Goal: Task Accomplishment & Management: Manage account settings

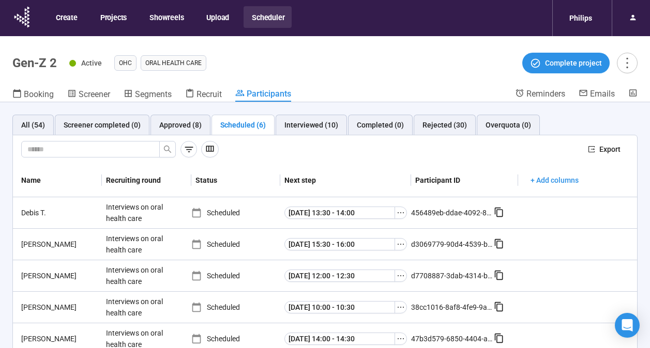
scroll to position [36, 0]
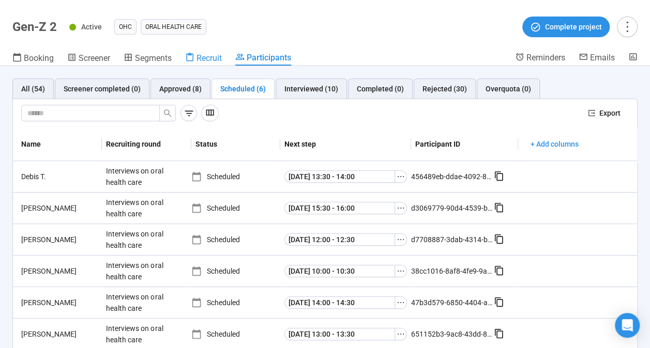
click at [207, 62] on span "Recruit" at bounding box center [208, 58] width 25 height 10
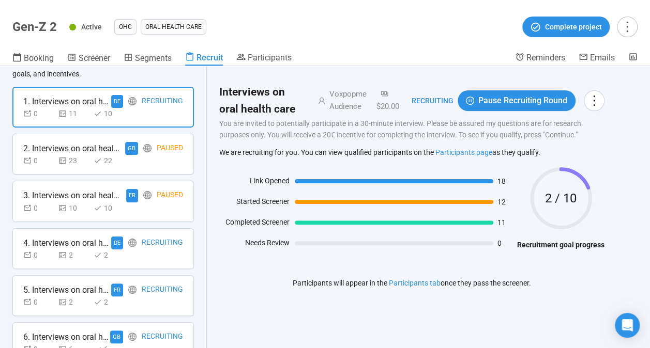
scroll to position [104, 0]
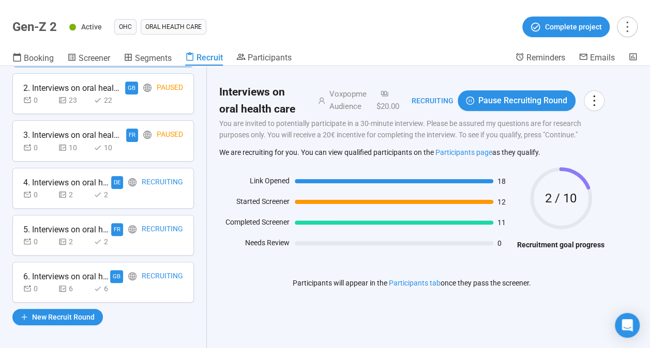
click at [155, 285] on div "0 6 6" at bounding box center [103, 288] width 160 height 11
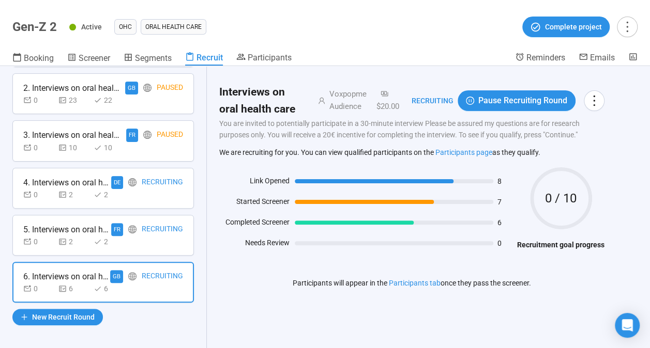
click at [145, 241] on div "0 2 2" at bounding box center [103, 241] width 160 height 11
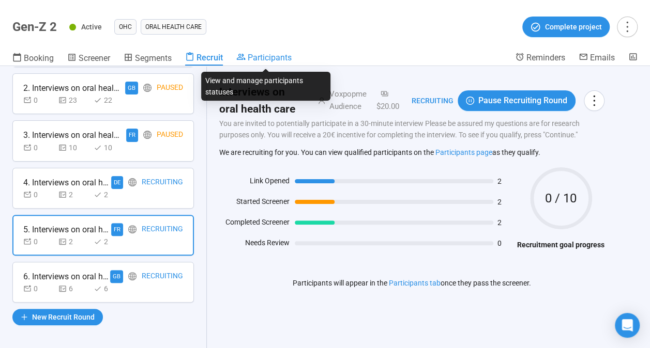
click at [269, 56] on span "Participants" at bounding box center [270, 58] width 44 height 10
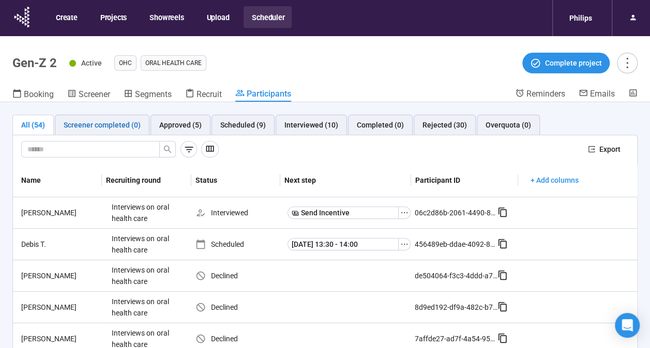
click at [112, 130] on div "Screener completed (0)" at bounding box center [102, 124] width 77 height 11
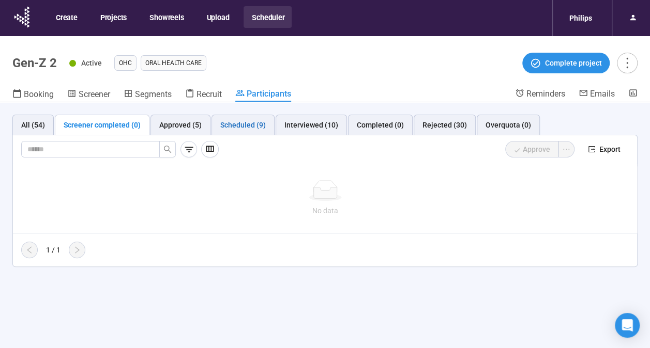
click at [230, 124] on div "Scheduled (9)" at bounding box center [242, 124] width 45 height 11
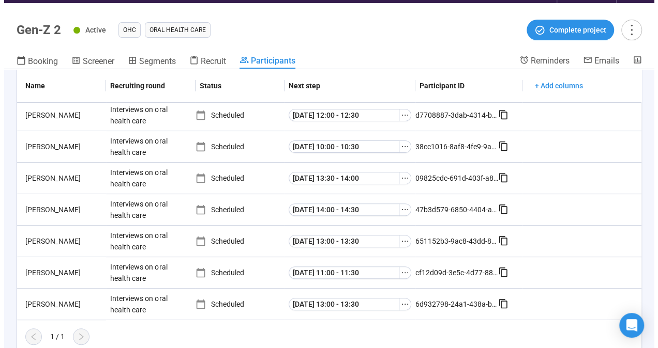
scroll to position [34, 0]
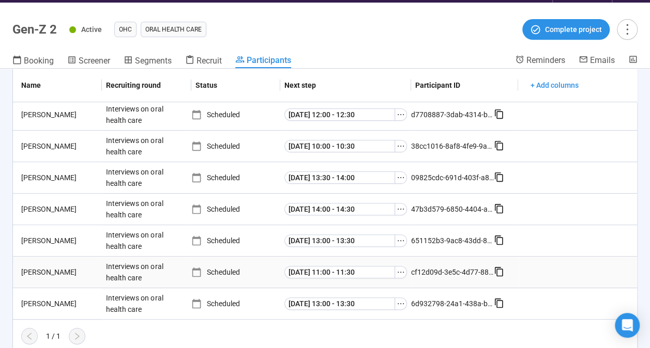
click at [32, 271] on div "[PERSON_NAME]" at bounding box center [59, 272] width 85 height 11
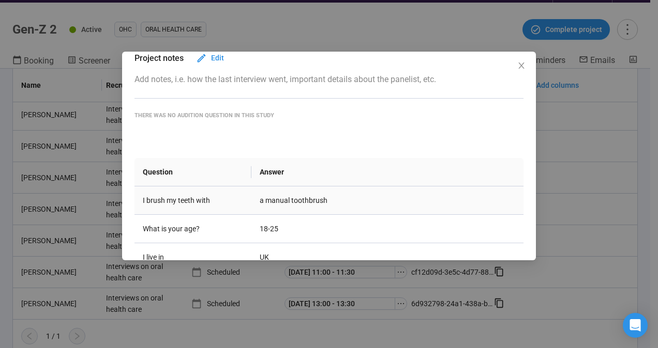
scroll to position [0, 0]
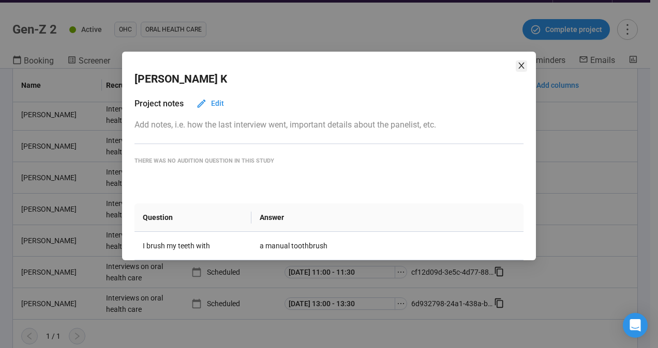
click at [520, 63] on icon "close" at bounding box center [521, 66] width 8 height 8
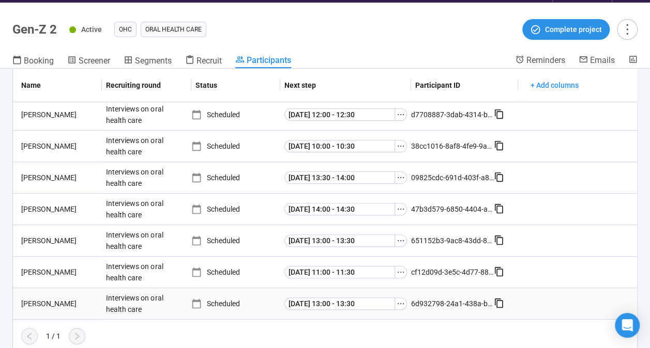
click at [51, 306] on div "[PERSON_NAME]" at bounding box center [59, 303] width 85 height 11
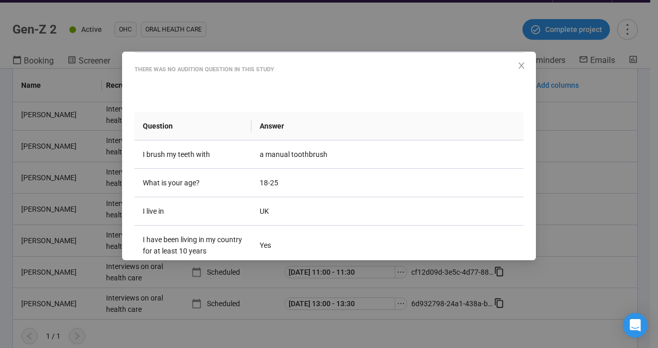
scroll to position [92, 0]
click at [517, 65] on icon "close" at bounding box center [521, 66] width 8 height 8
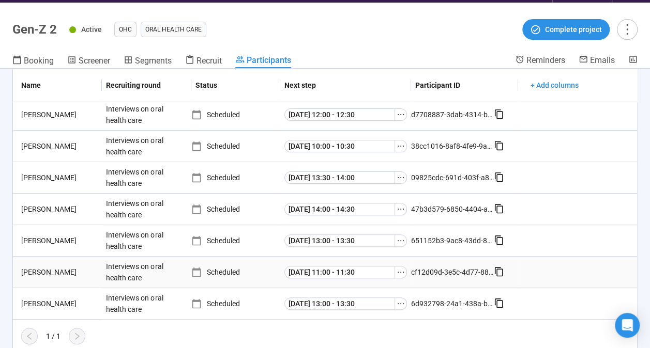
click at [26, 269] on div "[PERSON_NAME]" at bounding box center [59, 272] width 85 height 11
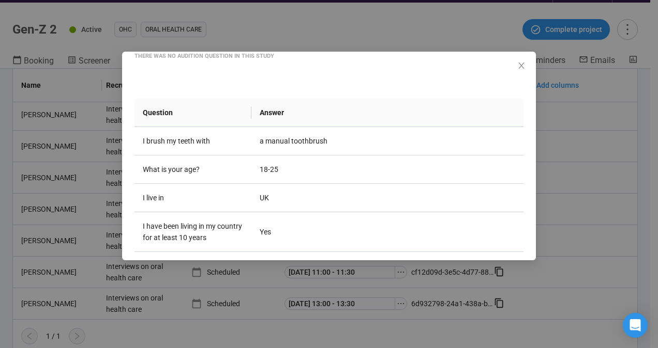
scroll to position [116, 0]
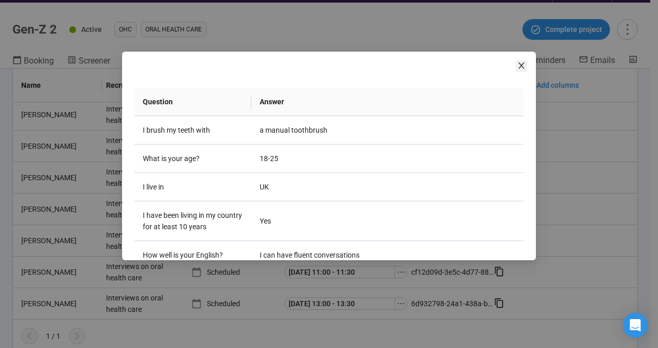
click at [523, 64] on icon "close" at bounding box center [521, 66] width 6 height 6
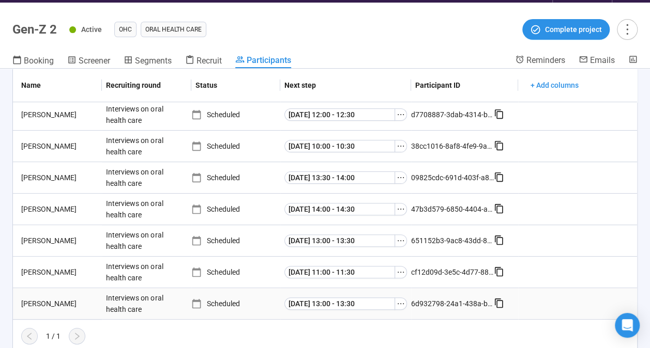
click at [41, 303] on div "[PERSON_NAME]" at bounding box center [59, 303] width 85 height 11
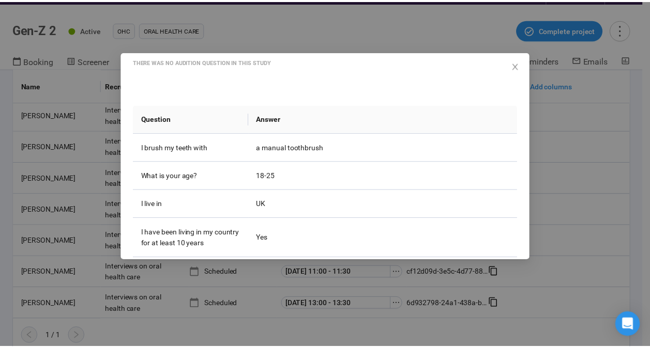
scroll to position [99, 0]
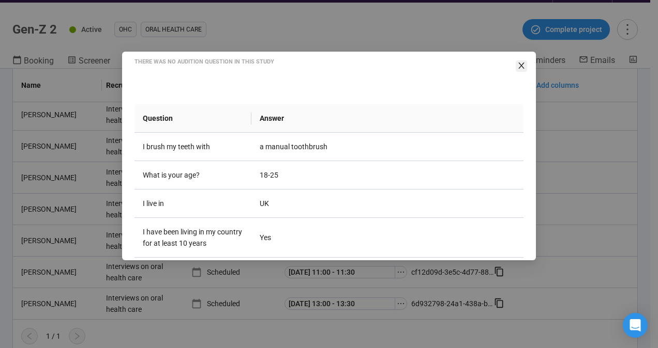
click at [520, 60] on span "Close" at bounding box center [520, 65] width 11 height 11
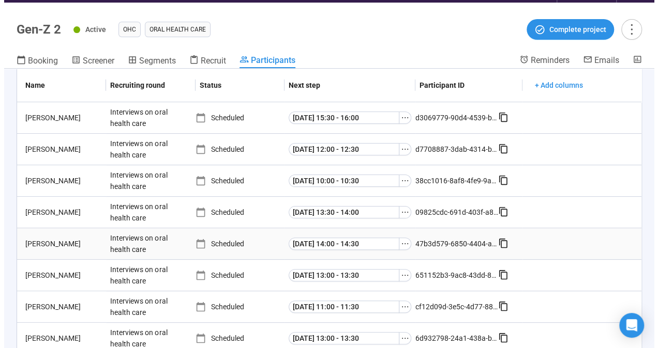
scroll to position [92, 0]
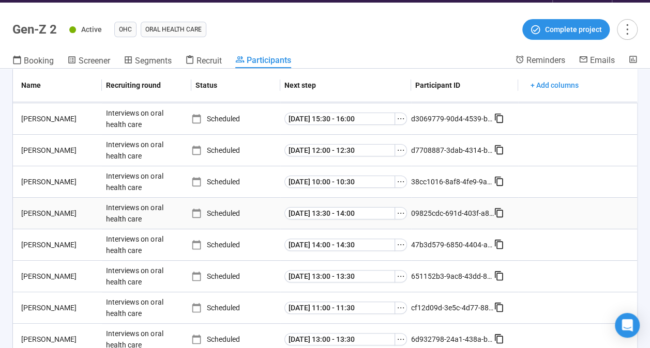
click at [27, 213] on div "[PERSON_NAME]" at bounding box center [59, 213] width 85 height 11
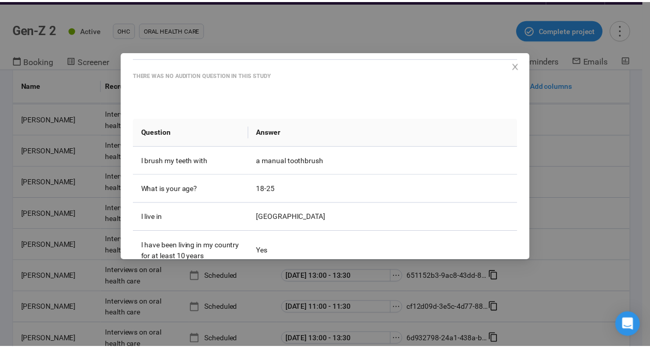
scroll to position [87, 0]
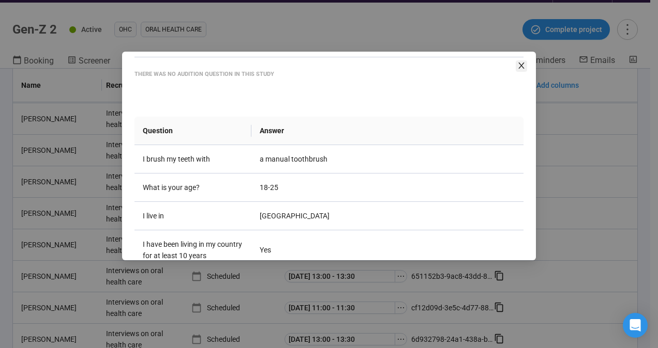
click at [519, 65] on icon "close" at bounding box center [521, 66] width 8 height 8
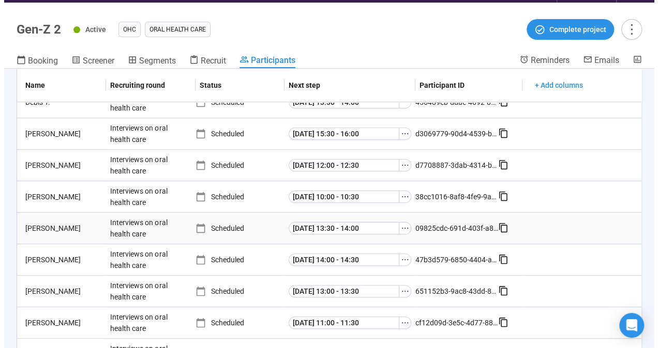
scroll to position [77, 0]
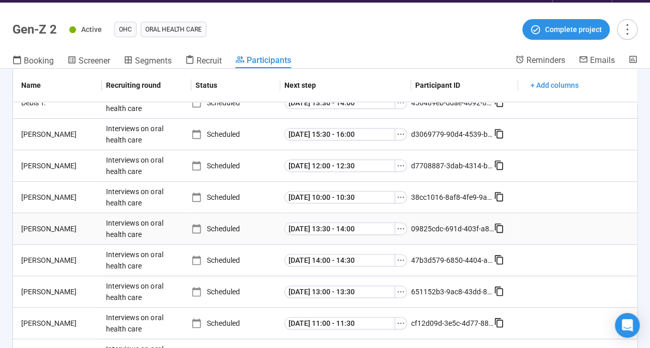
click at [38, 227] on div "[PERSON_NAME]" at bounding box center [59, 228] width 85 height 11
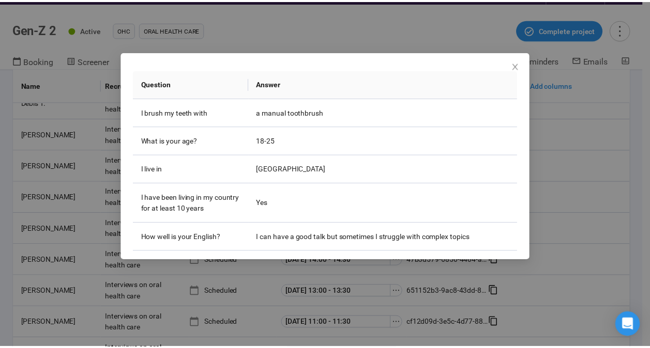
scroll to position [62, 0]
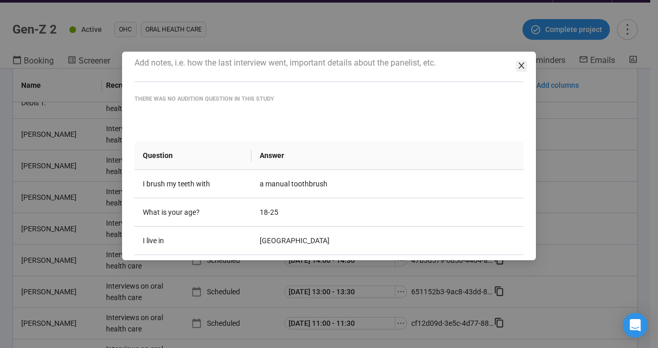
click at [523, 65] on icon "close" at bounding box center [521, 66] width 8 height 8
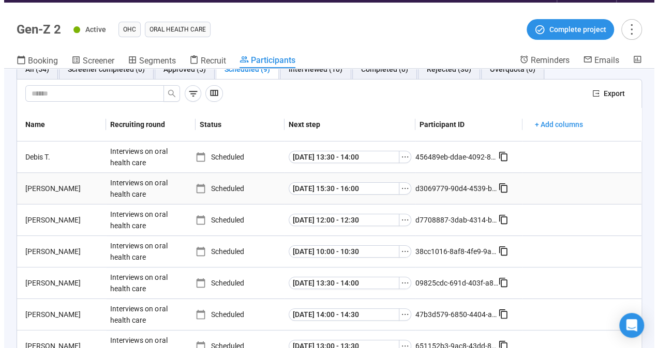
scroll to position [14, 0]
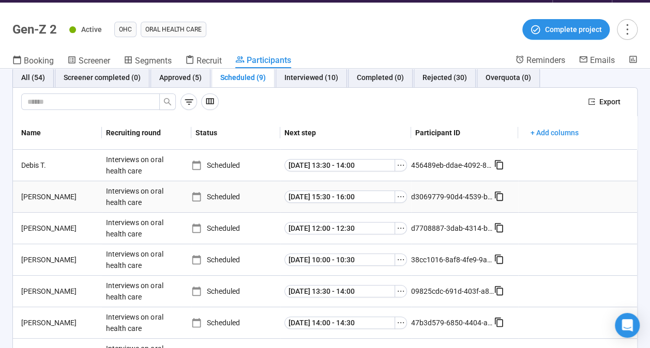
click at [40, 196] on div "[PERSON_NAME]" at bounding box center [59, 196] width 85 height 11
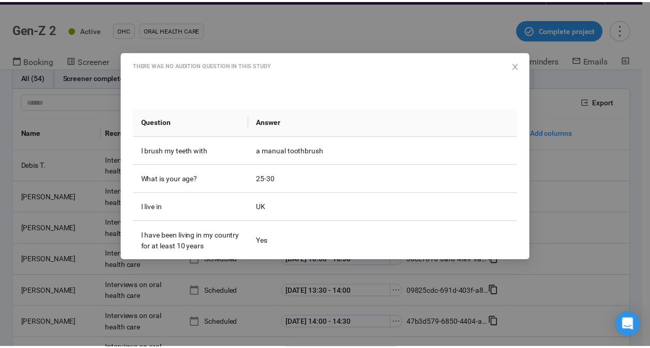
scroll to position [96, 0]
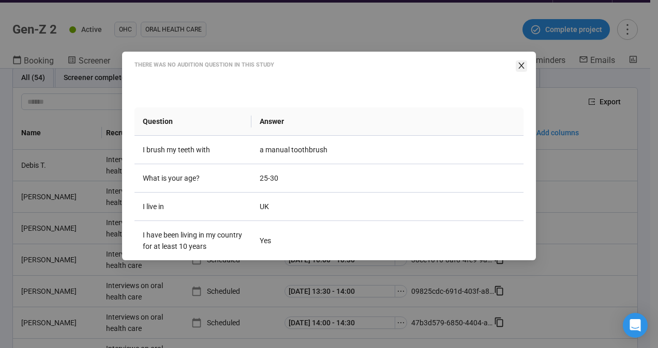
click at [523, 65] on icon "close" at bounding box center [521, 66] width 8 height 8
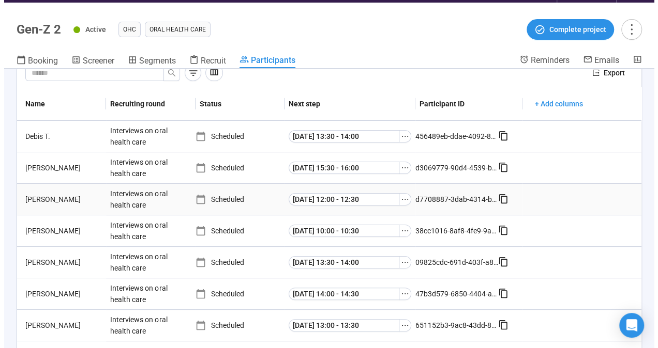
scroll to position [50, 0]
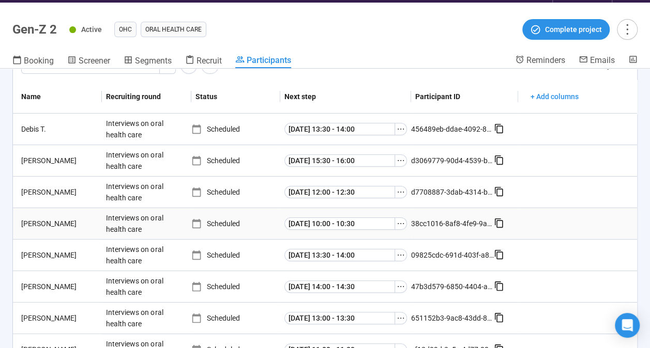
click at [38, 226] on div "[PERSON_NAME]" at bounding box center [59, 223] width 85 height 11
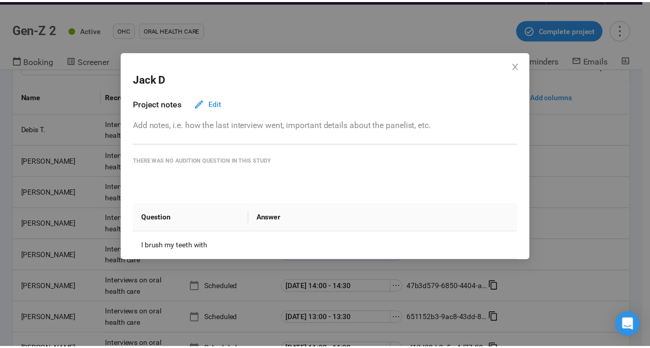
scroll to position [134, 0]
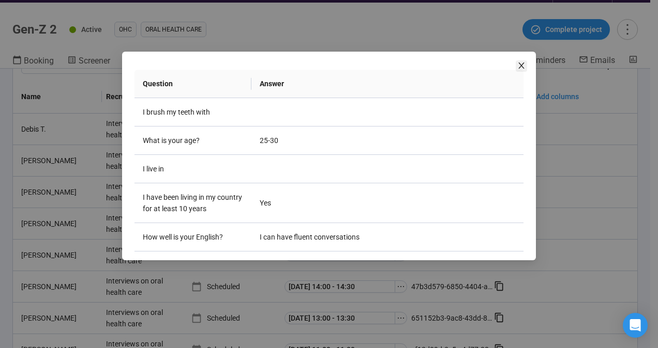
click at [524, 61] on span "Close" at bounding box center [520, 65] width 11 height 11
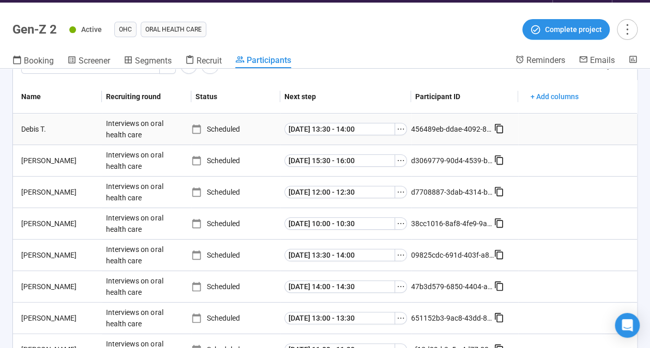
scroll to position [0, 0]
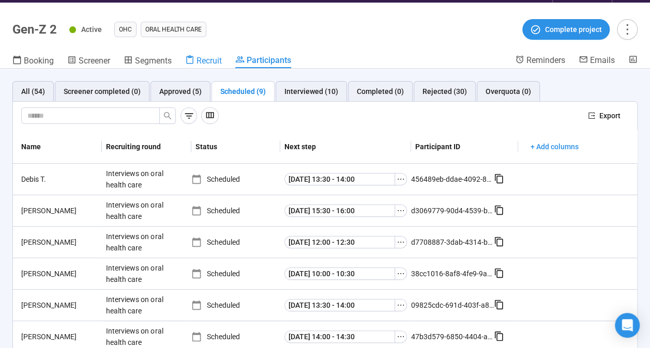
click at [206, 56] on span "Recruit" at bounding box center [208, 61] width 25 height 10
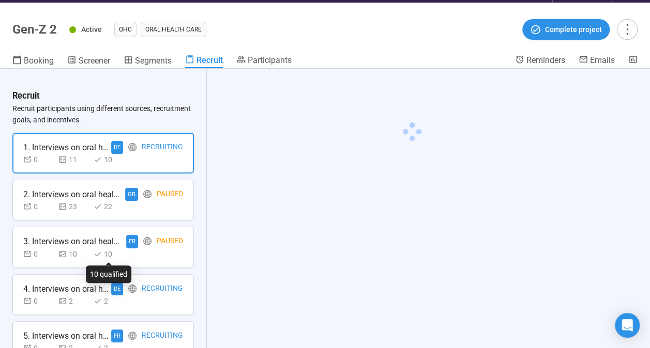
scroll to position [104, 0]
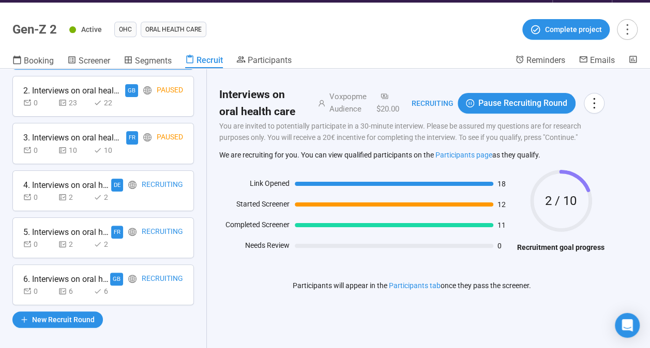
click at [145, 239] on div "0 2 2" at bounding box center [103, 244] width 160 height 11
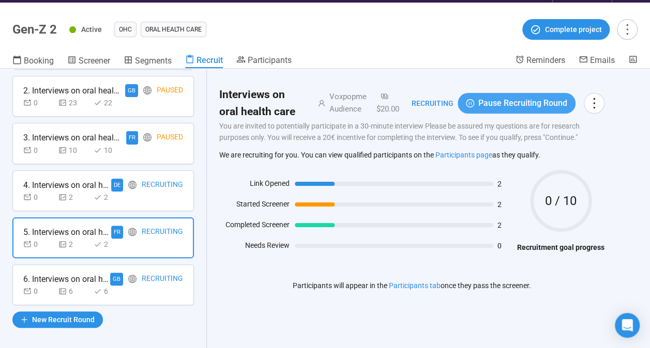
click at [504, 103] on span "Pause Recruiting Round" at bounding box center [522, 103] width 89 height 13
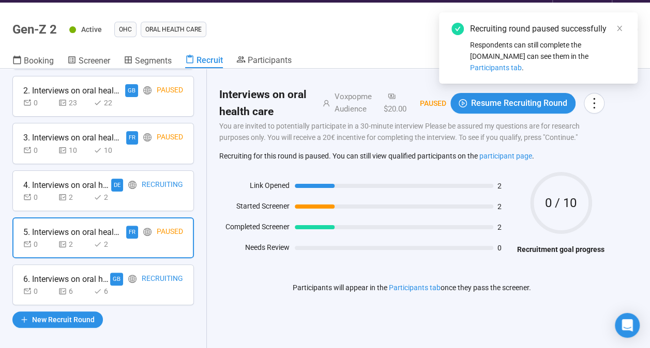
click at [152, 282] on div "Recruiting" at bounding box center [162, 279] width 41 height 13
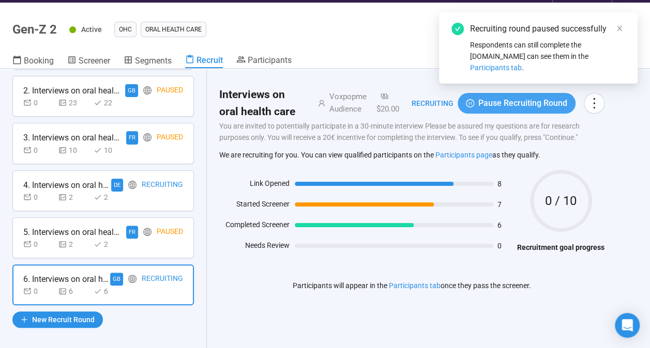
click at [474, 106] on icon "pause-circle" at bounding box center [470, 103] width 8 height 8
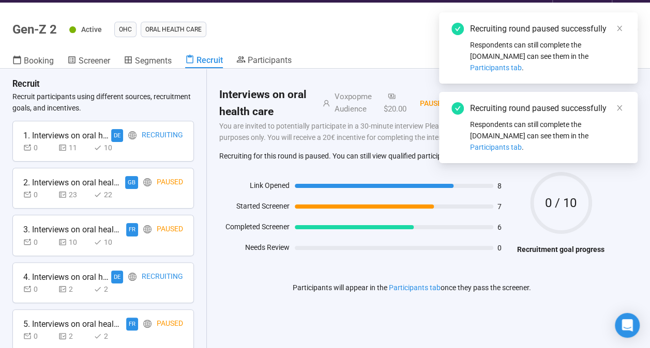
scroll to position [0, 0]
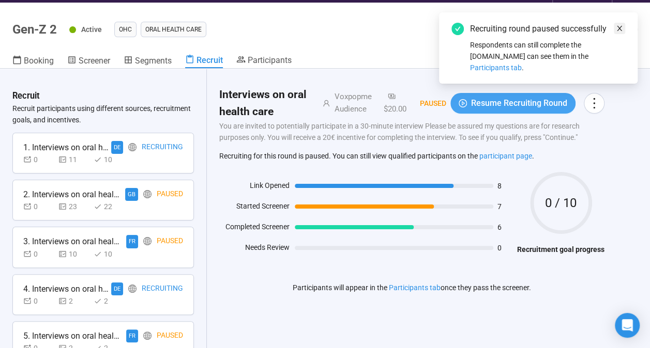
click at [620, 25] on icon "close" at bounding box center [619, 28] width 7 height 7
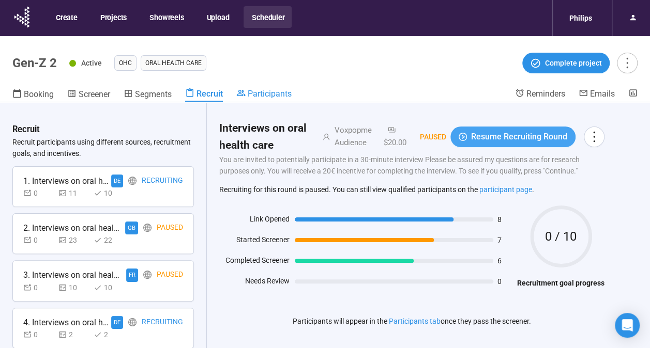
click at [292, 96] on span "Participants" at bounding box center [270, 94] width 44 height 10
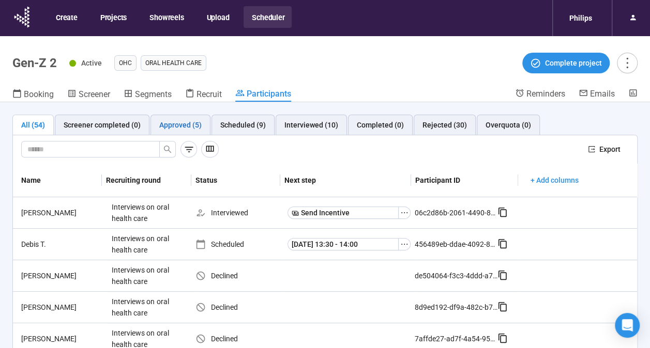
click at [175, 124] on div "Approved (5)" at bounding box center [180, 124] width 42 height 11
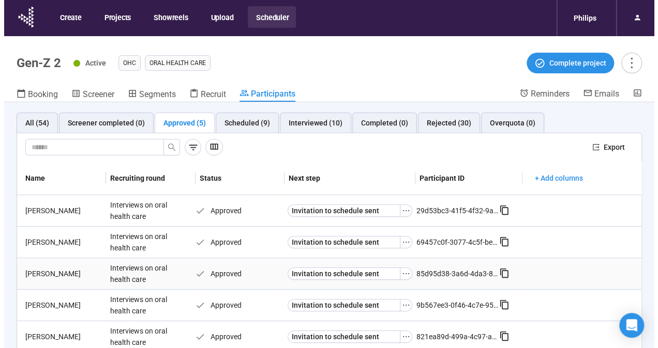
scroll to position [36, 0]
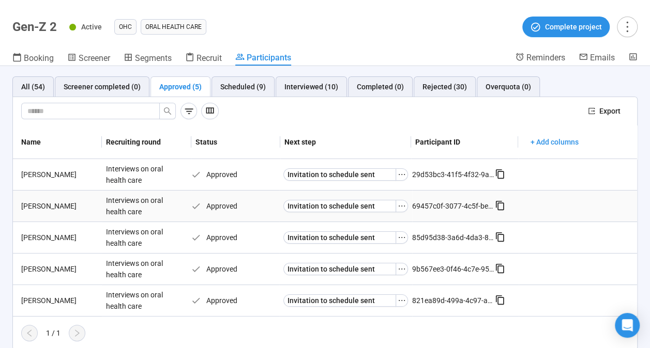
click at [33, 206] on div "[PERSON_NAME]" at bounding box center [59, 206] width 85 height 11
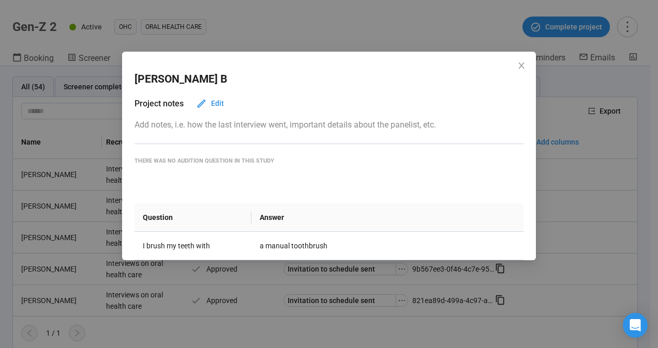
scroll to position [81, 0]
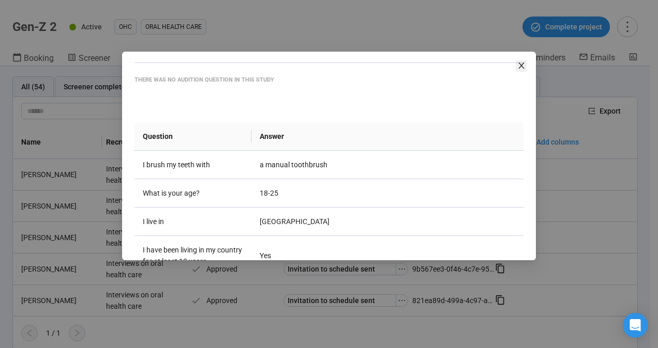
click at [517, 66] on icon "close" at bounding box center [521, 66] width 8 height 8
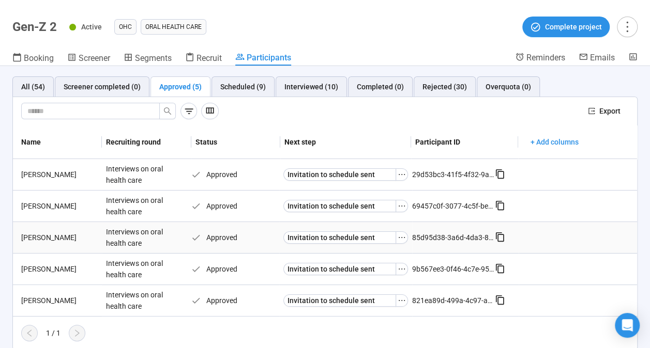
click at [41, 234] on div "[PERSON_NAME]" at bounding box center [59, 237] width 85 height 11
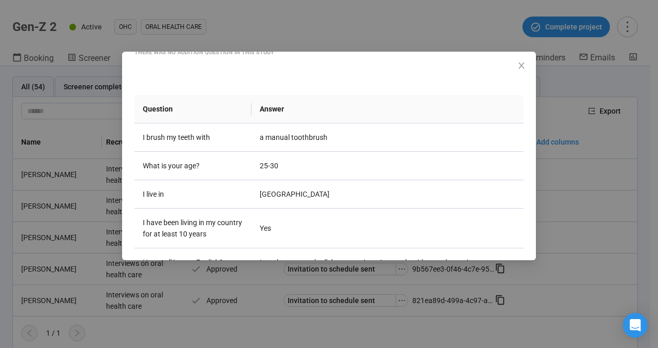
scroll to position [119, 0]
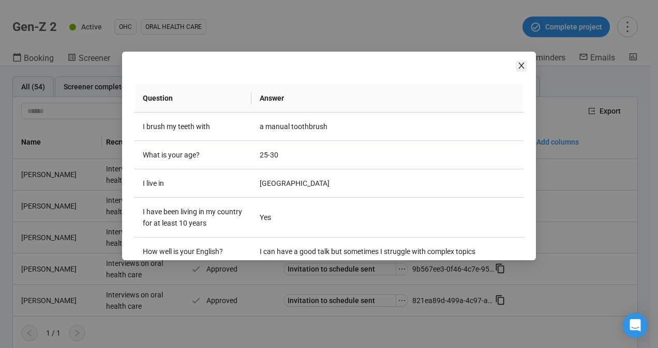
click at [519, 62] on icon "close" at bounding box center [521, 66] width 8 height 8
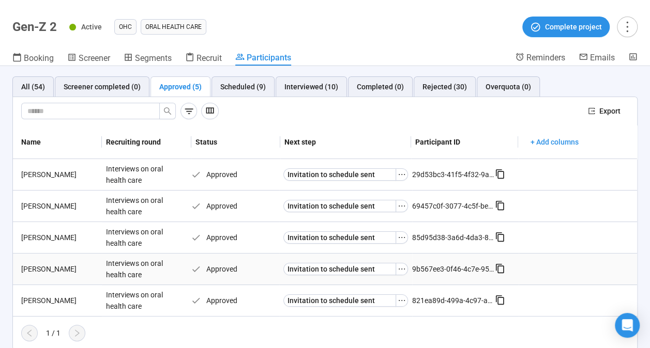
click at [29, 266] on div "[PERSON_NAME]" at bounding box center [59, 269] width 85 height 11
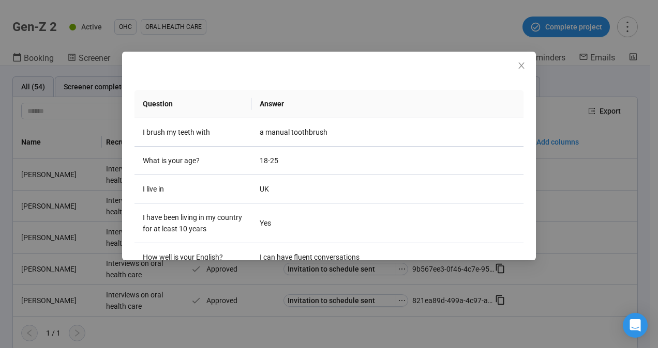
scroll to position [115, 0]
click at [523, 64] on icon "close" at bounding box center [521, 66] width 6 height 6
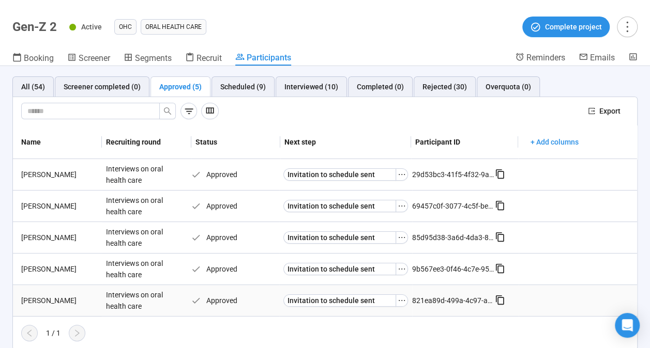
click at [38, 308] on td "[PERSON_NAME]" at bounding box center [57, 301] width 89 height 32
click at [37, 303] on div "[PERSON_NAME]" at bounding box center [59, 300] width 85 height 11
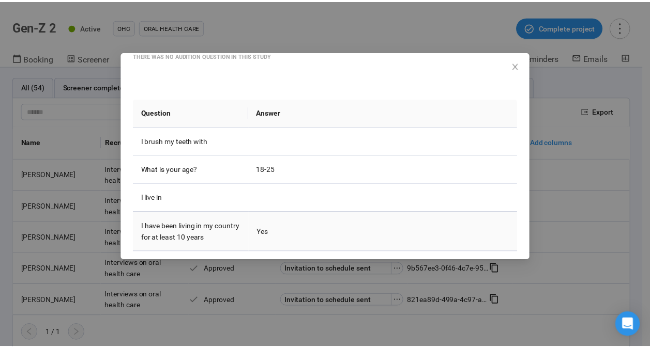
scroll to position [134, 0]
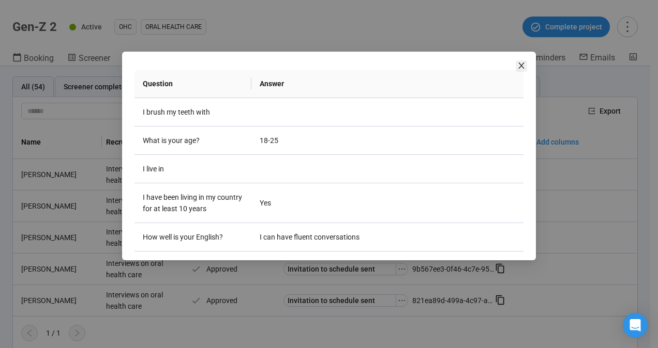
click at [520, 68] on icon "close" at bounding box center [521, 66] width 8 height 8
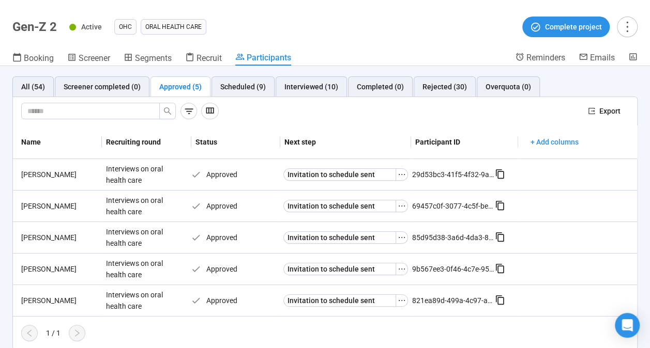
scroll to position [0, 0]
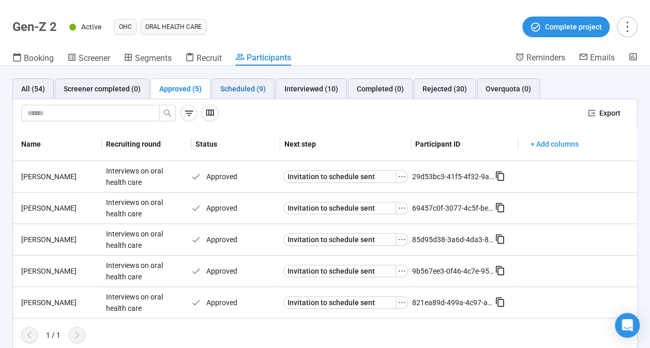
click at [247, 92] on div "Scheduled (9)" at bounding box center [242, 88] width 45 height 11
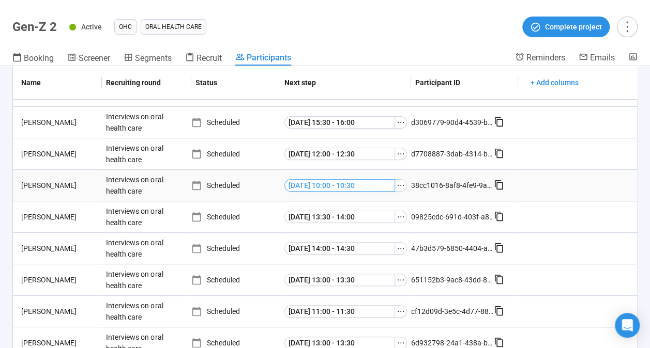
scroll to position [128, 0]
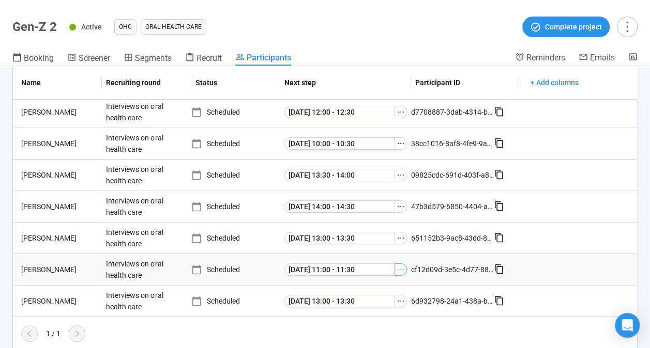
click at [397, 269] on icon "ellipsis" at bounding box center [401, 270] width 8 height 8
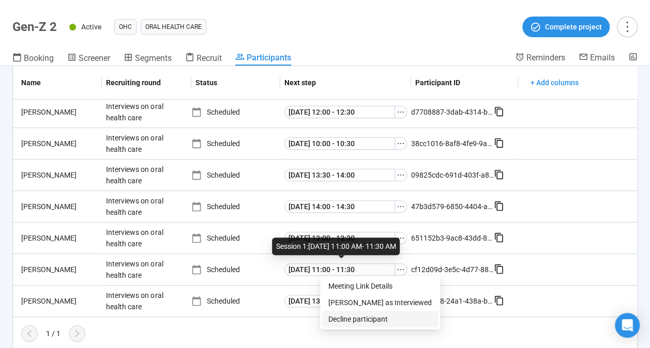
click at [355, 316] on span "Decline participant" at bounding box center [379, 319] width 103 height 11
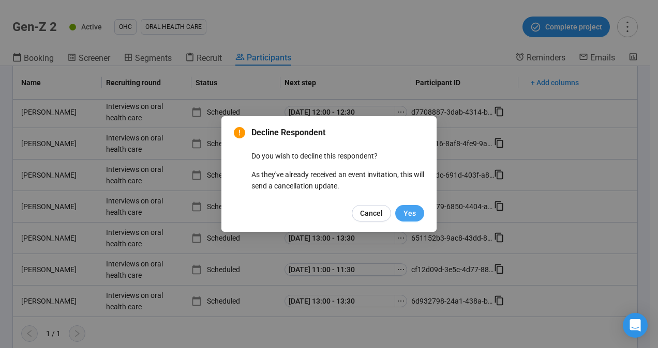
click at [411, 217] on span "Yes" at bounding box center [409, 213] width 12 height 11
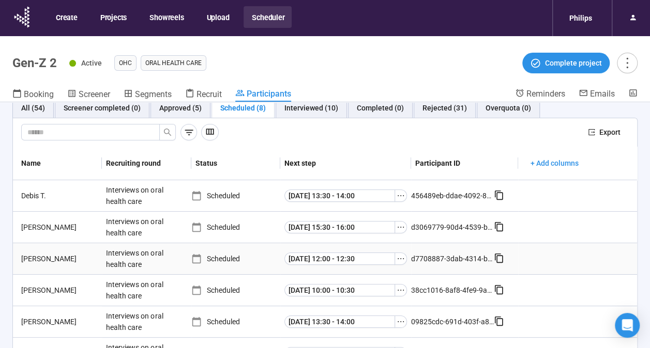
scroll to position [0, 0]
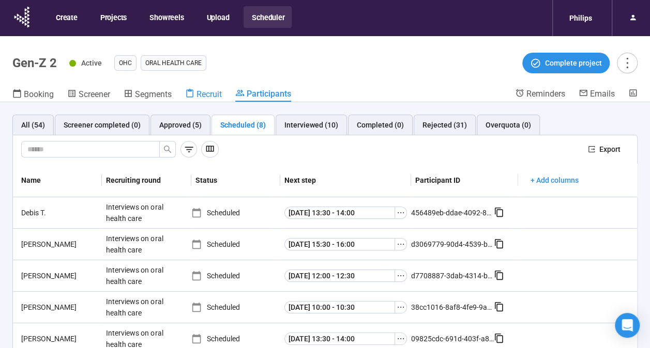
click at [199, 98] on span "Recruit" at bounding box center [208, 94] width 25 height 10
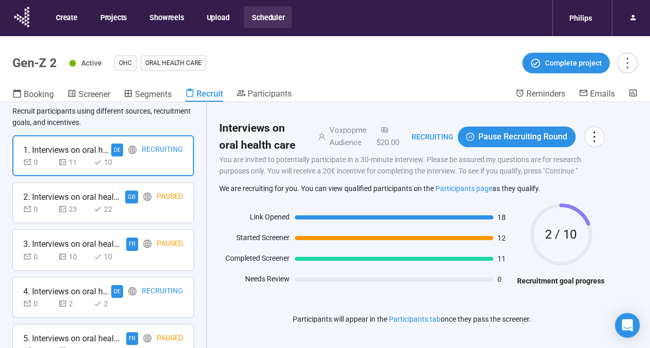
scroll to position [32, 0]
click at [133, 169] on div "1. Interviews on oral health care DE Recruiting 0 11 10" at bounding box center [102, 155] width 181 height 41
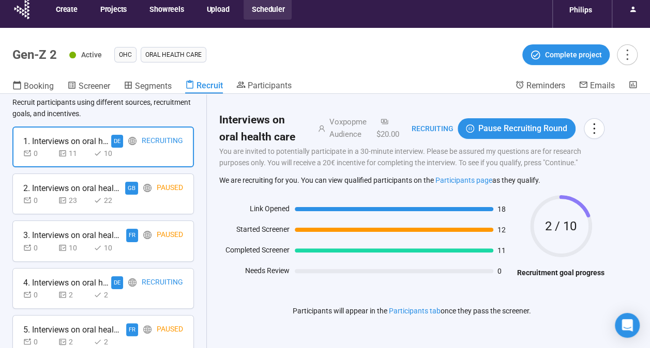
scroll to position [36, 0]
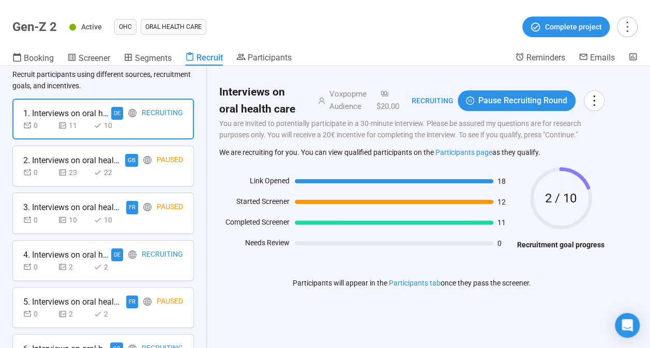
click at [79, 170] on div "23" at bounding box center [73, 172] width 31 height 11
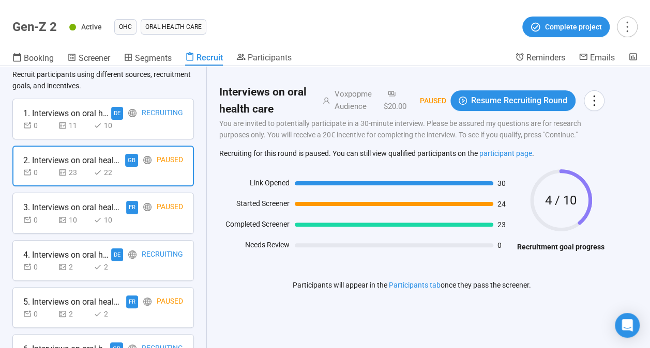
scroll to position [104, 0]
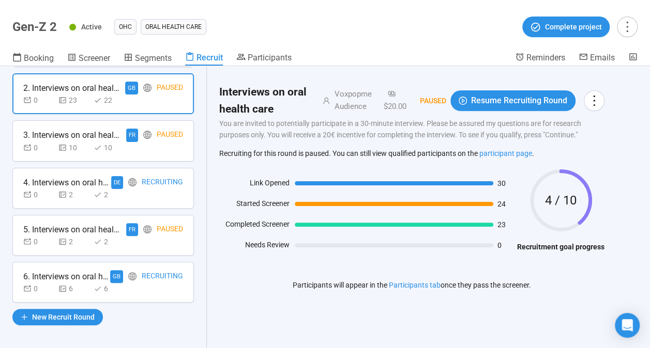
click at [134, 291] on div "0 6 6" at bounding box center [103, 288] width 160 height 11
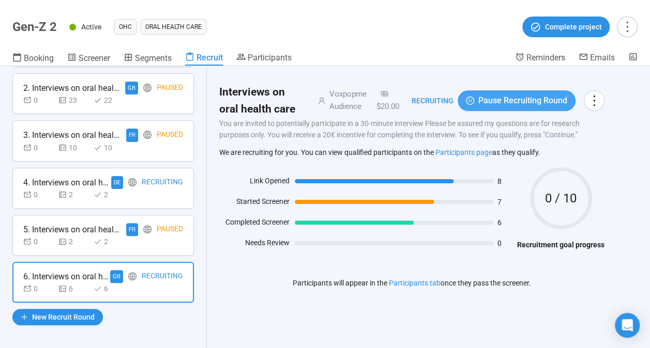
click at [472, 100] on button "Pause Recruiting Round" at bounding box center [517, 100] width 118 height 21
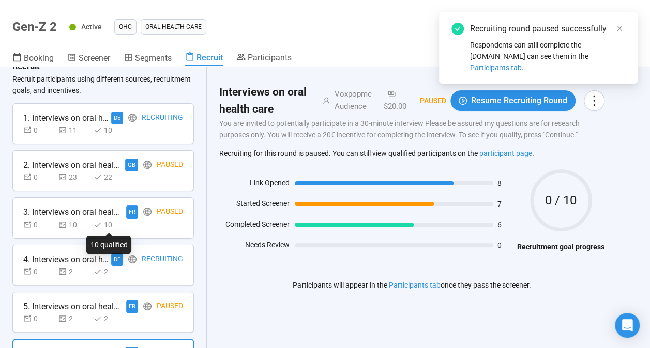
scroll to position [26, 0]
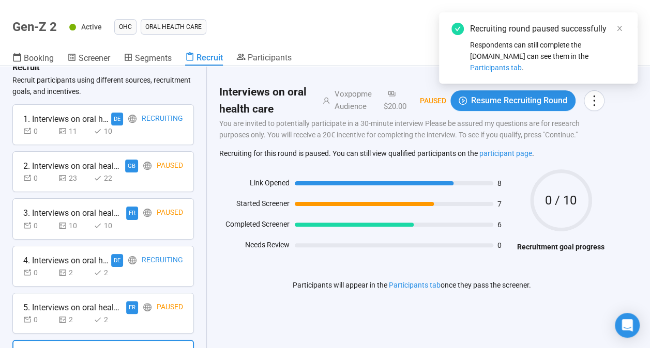
click at [94, 279] on div "4. Interviews on oral health care DE Recruiting 0 2 2" at bounding box center [102, 266] width 181 height 41
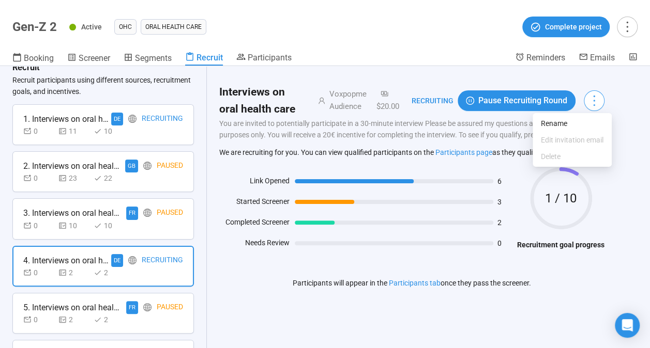
click at [601, 95] on icon "more" at bounding box center [594, 101] width 14 height 14
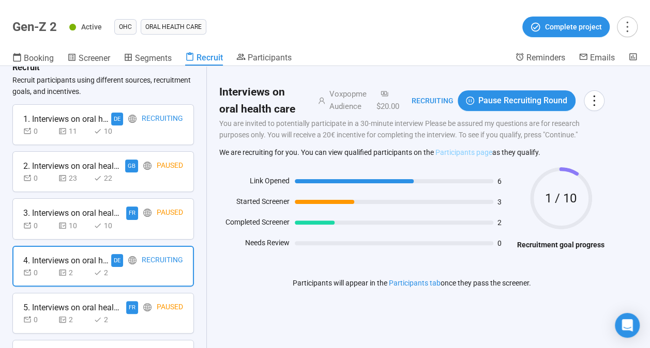
click at [444, 154] on link "Participants page" at bounding box center [463, 152] width 57 height 8
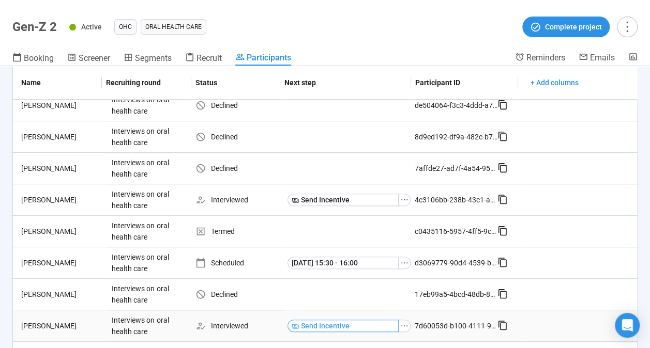
scroll to position [137, 0]
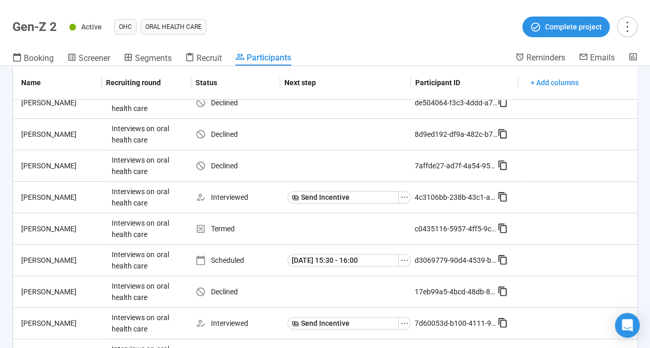
click at [206, 67] on th "Status" at bounding box center [235, 83] width 89 height 34
click at [201, 58] on span "Recruit" at bounding box center [208, 58] width 25 height 10
